Goal: Task Accomplishment & Management: Use online tool/utility

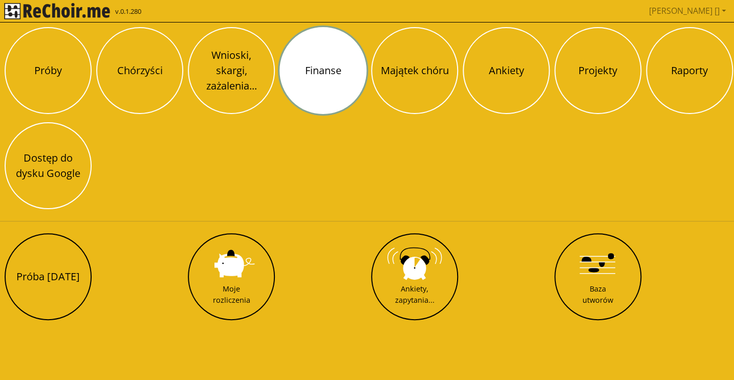
click at [352, 72] on button "Finanse" at bounding box center [323, 70] width 87 height 87
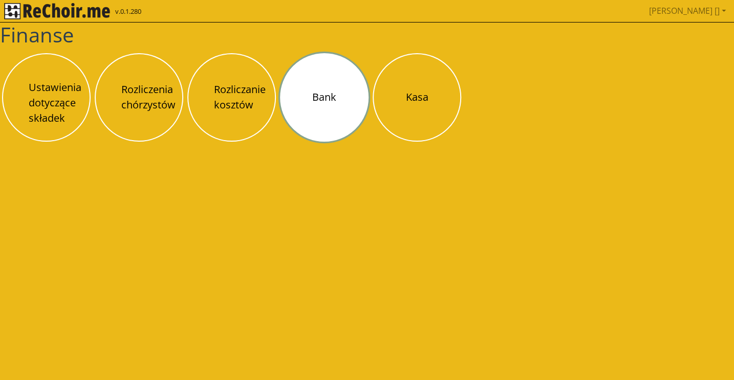
click at [330, 89] on button "Bank" at bounding box center [324, 97] width 89 height 89
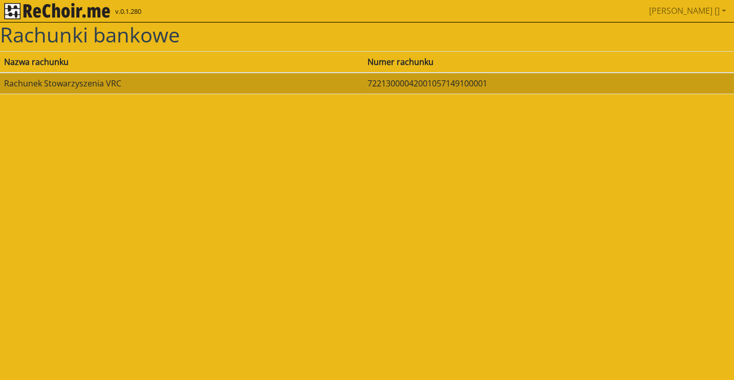
click at [137, 83] on td "Rachunek Stowarzyszenia VRC" at bounding box center [182, 84] width 364 height 22
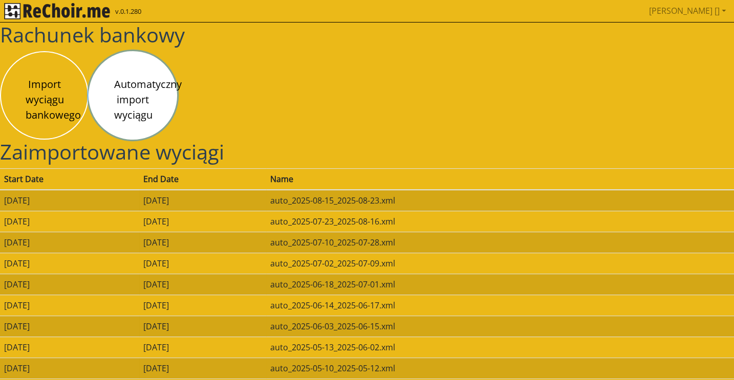
click at [139, 88] on button "Automatyczny import wyciągu" at bounding box center [133, 95] width 89 height 89
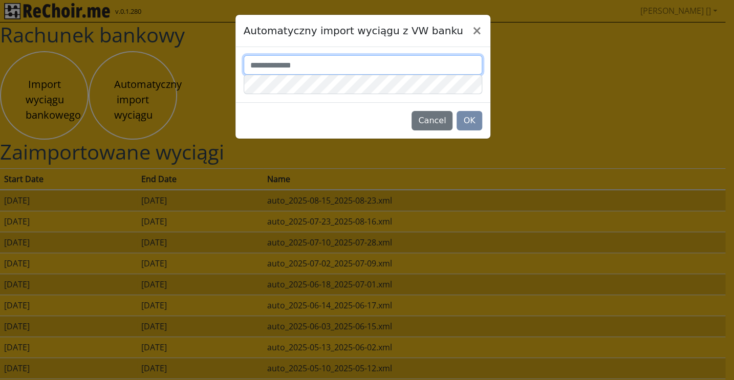
type input "*******"
click at [469, 120] on button "OK" at bounding box center [469, 120] width 25 height 19
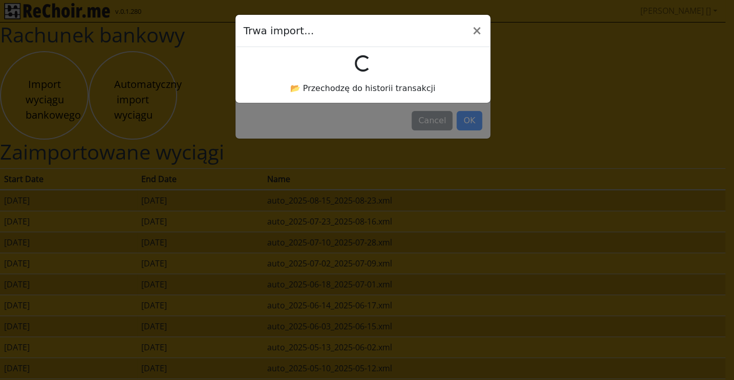
click at [360, 72] on div "📂 Przechodzę do historii transakcji" at bounding box center [363, 74] width 239 height 39
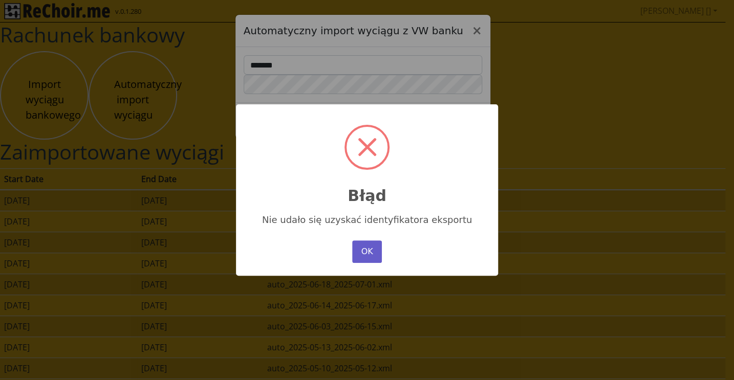
click at [354, 243] on button "OK" at bounding box center [367, 252] width 30 height 23
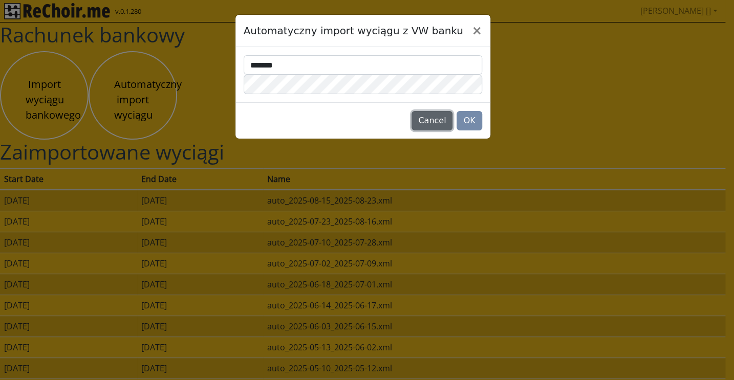
click at [440, 119] on button "Cancel" at bounding box center [432, 120] width 41 height 19
